Goal: Answer question/provide support

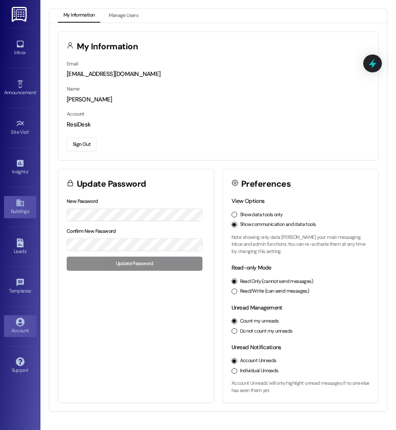
click at [14, 214] on link "Buildings" at bounding box center [20, 207] width 32 height 22
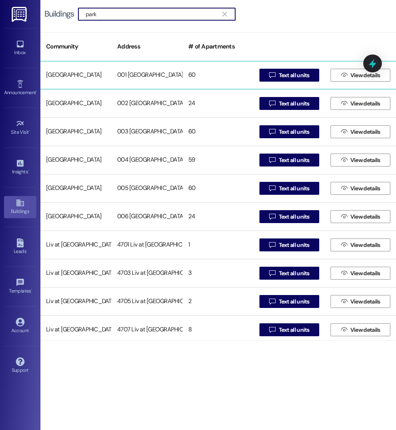
type input "park"
click at [231, 71] on div "60" at bounding box center [217, 75] width 71 height 16
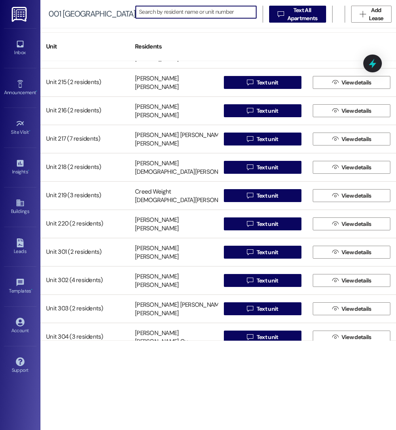
scroll to position [935, 0]
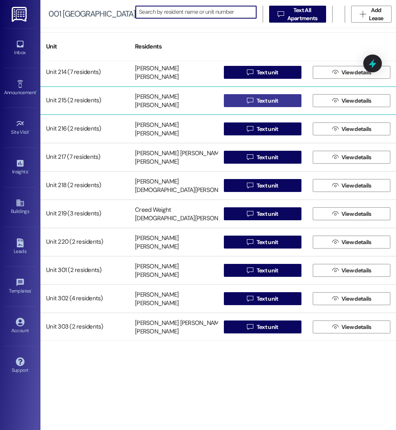
click at [232, 101] on button " Text unit" at bounding box center [263, 100] width 78 height 13
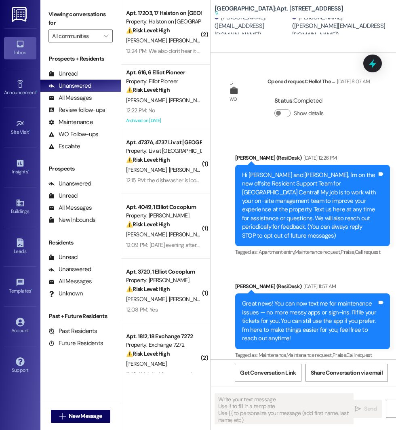
type textarea "Fetching suggested responses. Please feel free to read through the conversation…"
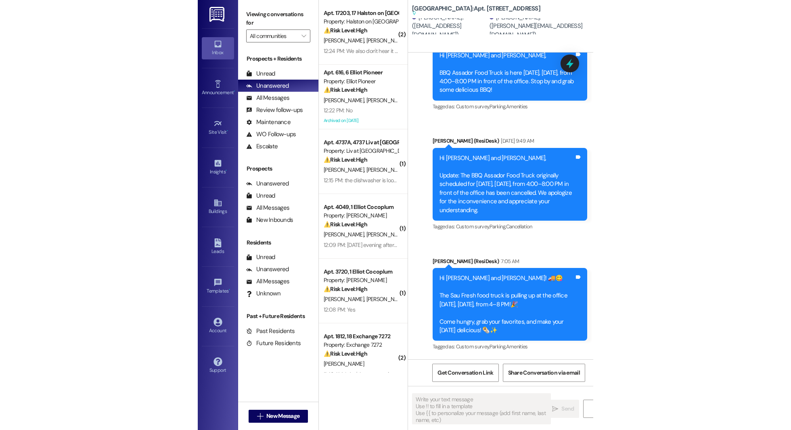
scroll to position [14461, 0]
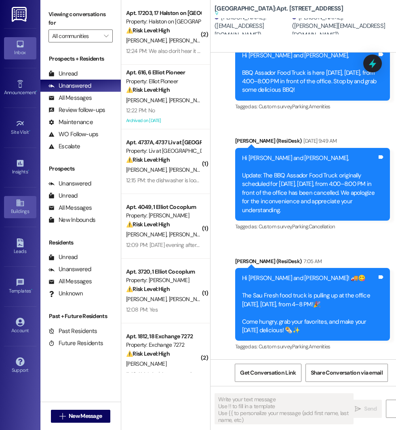
click at [18, 207] on div "Buildings" at bounding box center [20, 211] width 40 height 8
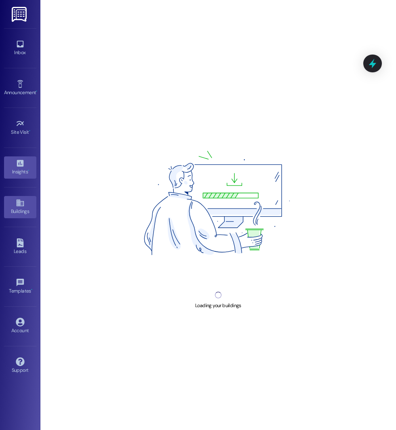
click at [20, 170] on div "Insights •" at bounding box center [20, 172] width 40 height 8
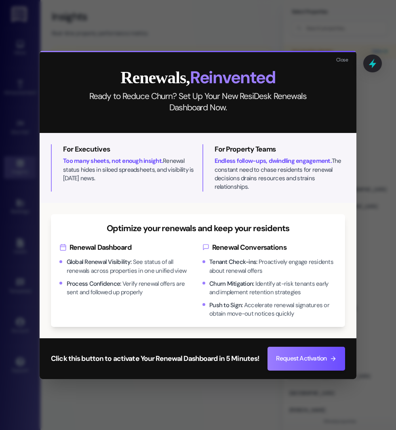
click at [20, 123] on div "Close Renewals, Reinvented Ready to Reduce Churn? Set Up Your New ResiDesk Rene…" at bounding box center [198, 215] width 396 height 430
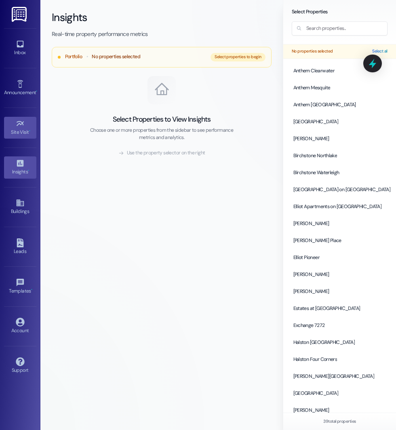
click at [29, 128] on span "•" at bounding box center [29, 131] width 1 height 6
